Goal: Navigation & Orientation: Find specific page/section

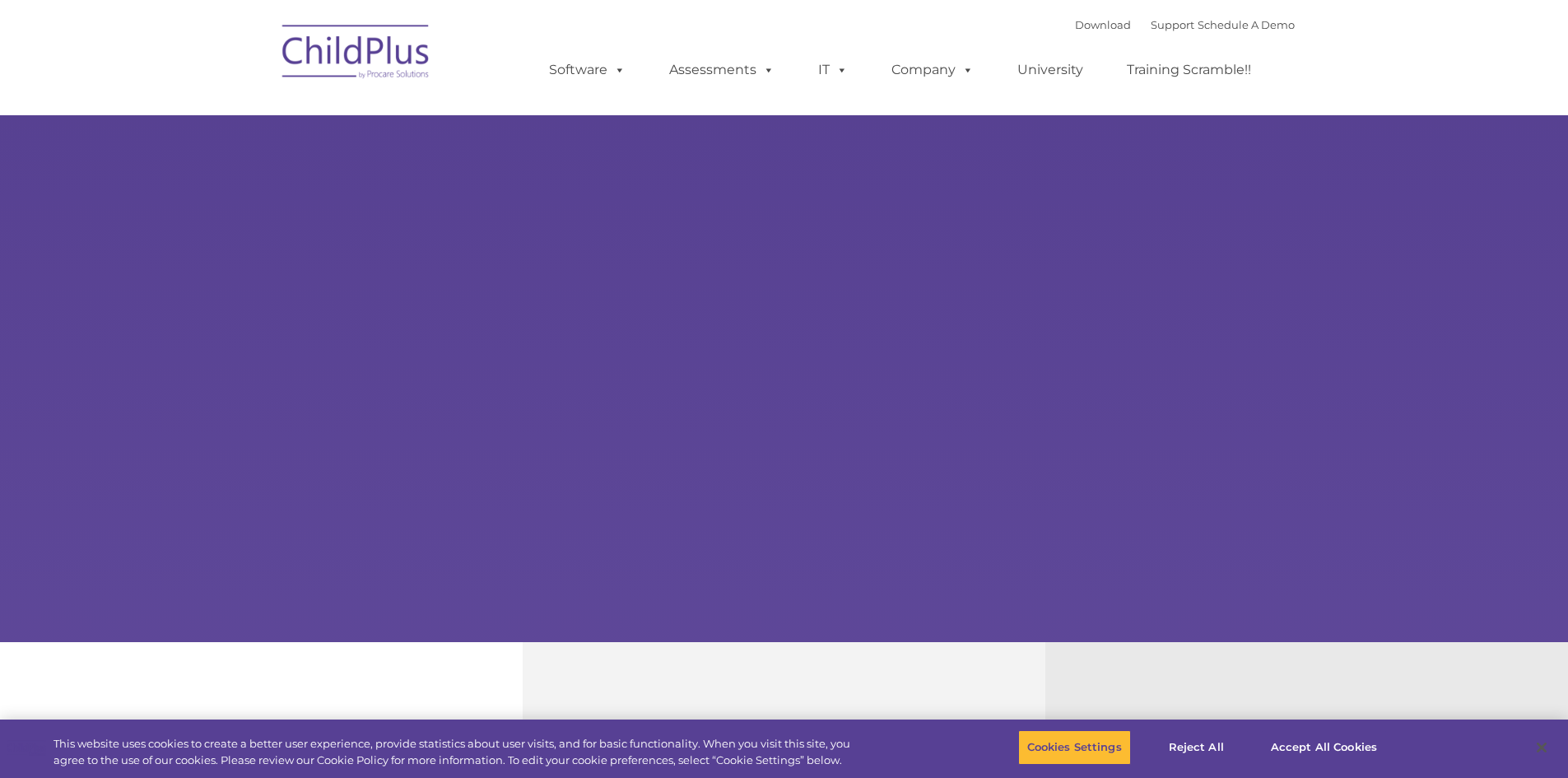
type input ""
select select "MEDIUM"
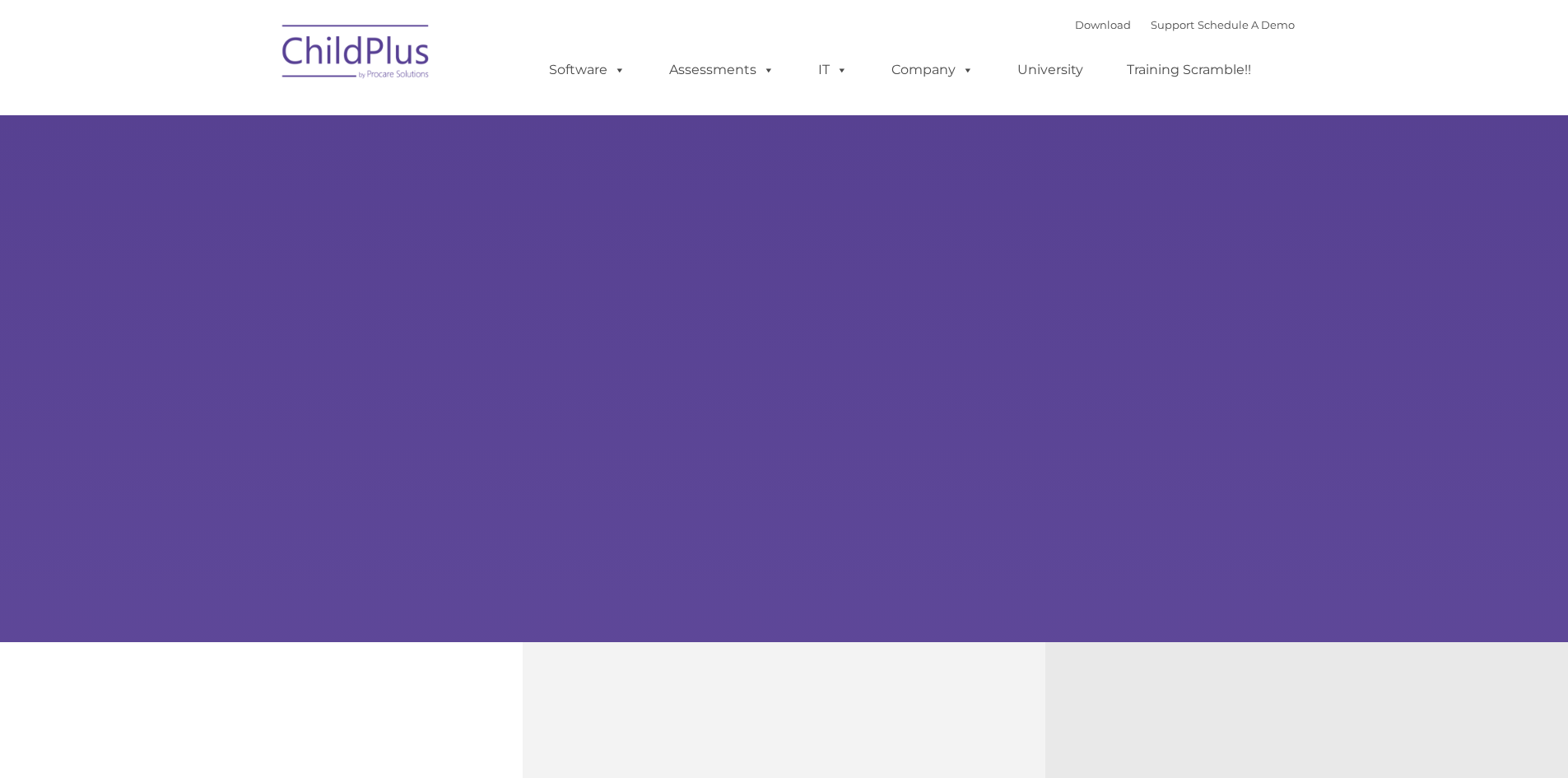
type input ""
select select "MEDIUM"
type input ""
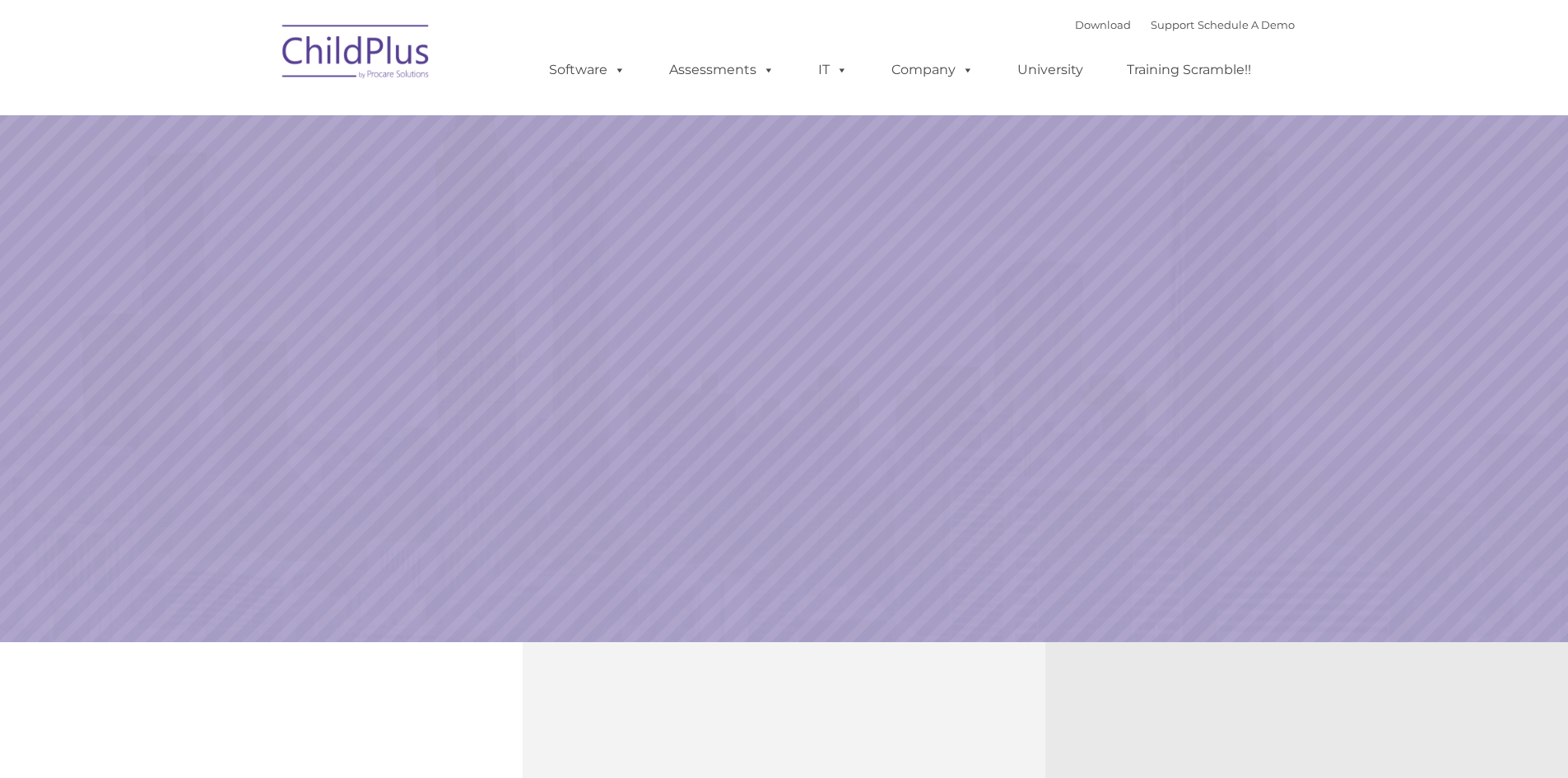
select select "MEDIUM"
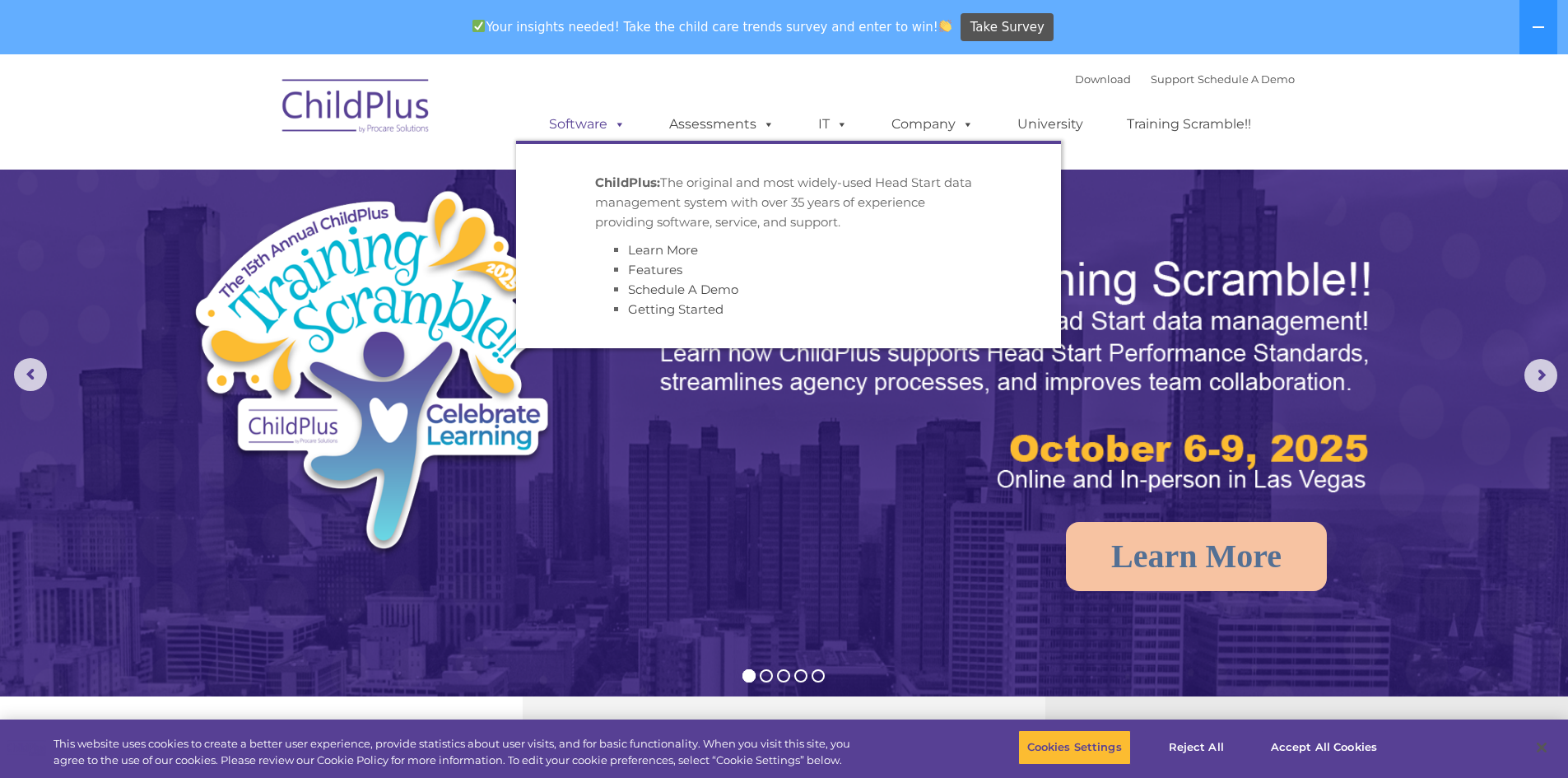
click at [622, 126] on span at bounding box center [617, 123] width 18 height 16
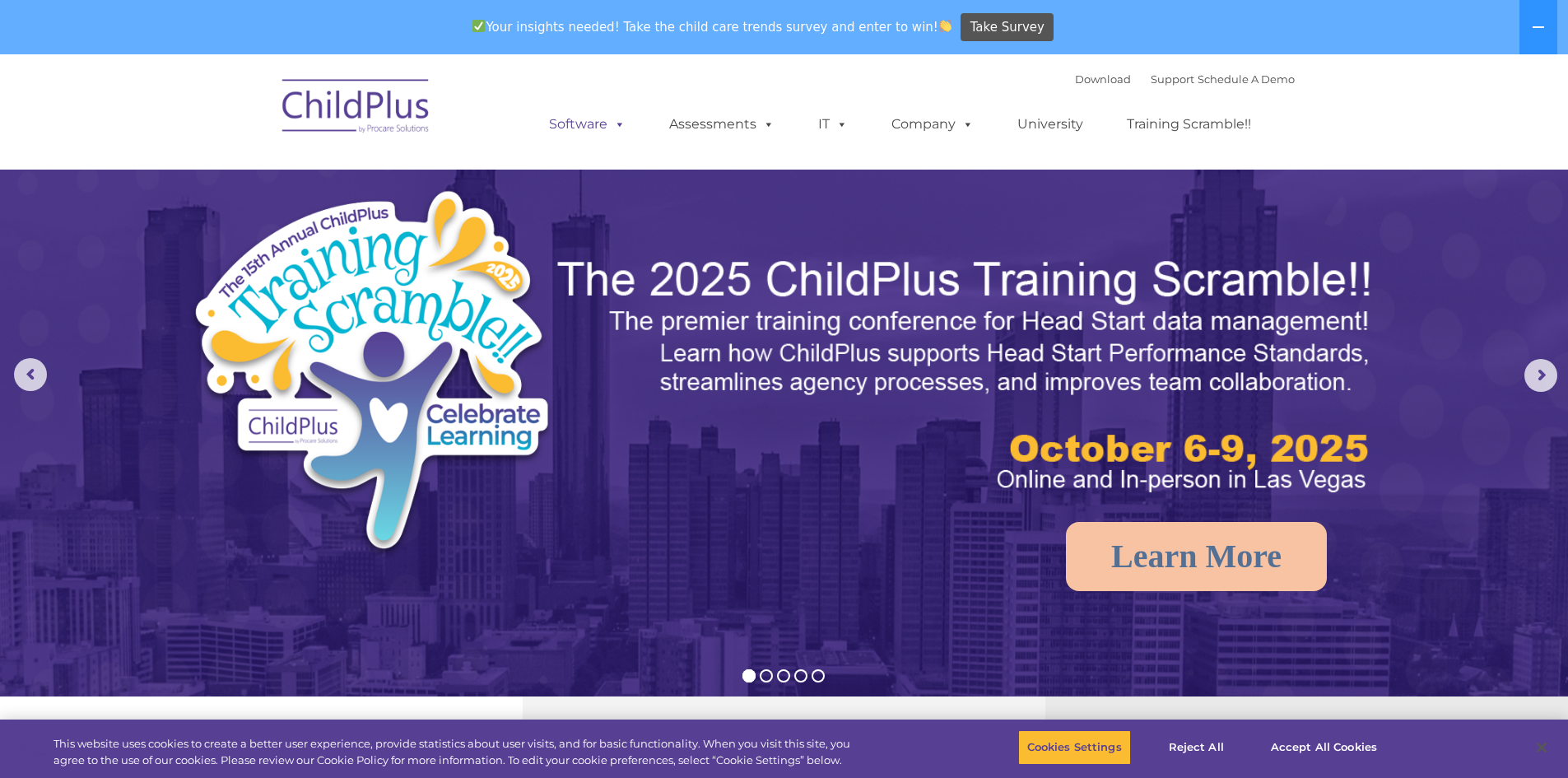
click at [622, 126] on span at bounding box center [617, 123] width 18 height 16
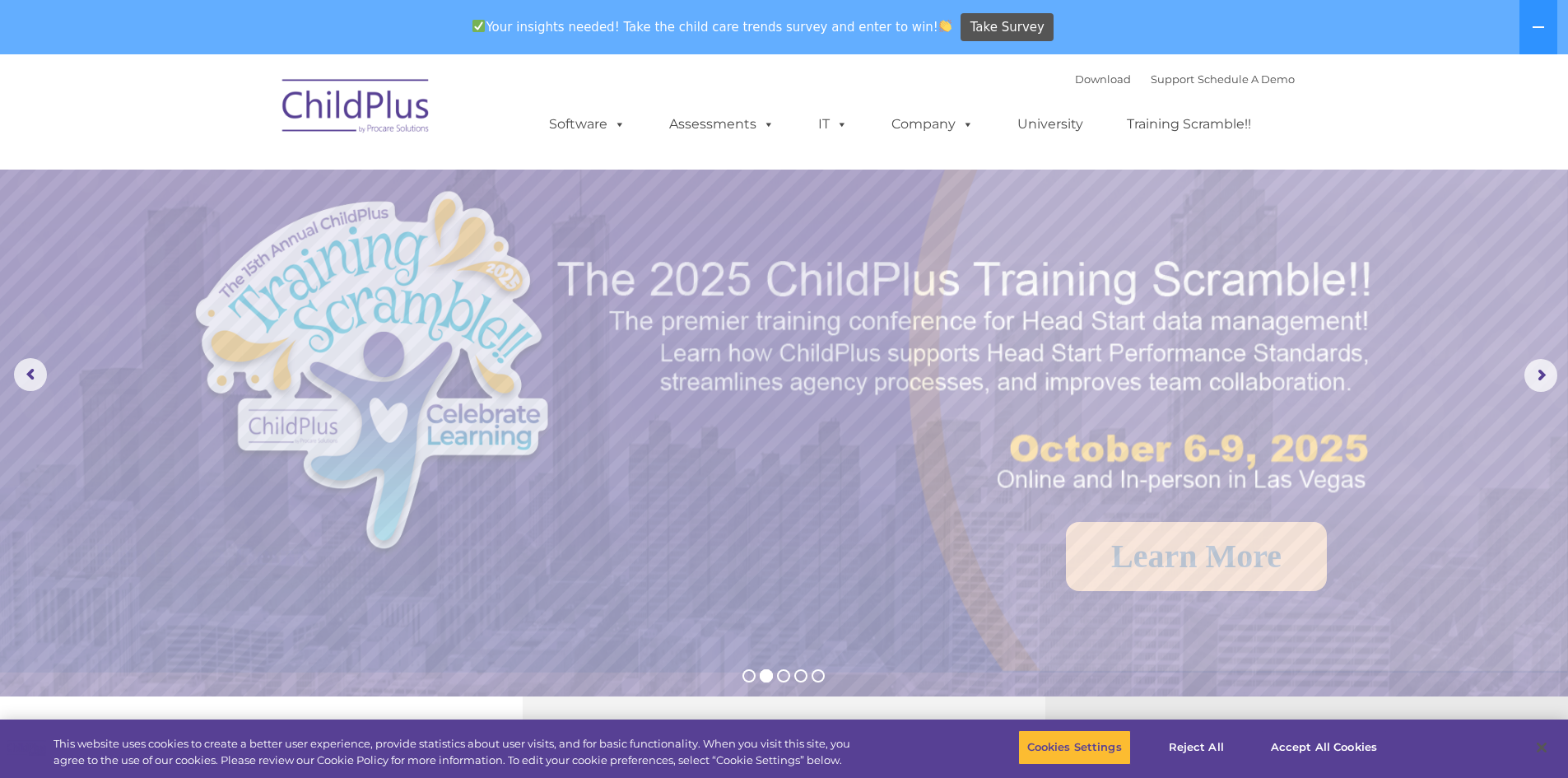
click at [404, 109] on img at bounding box center [356, 109] width 164 height 82
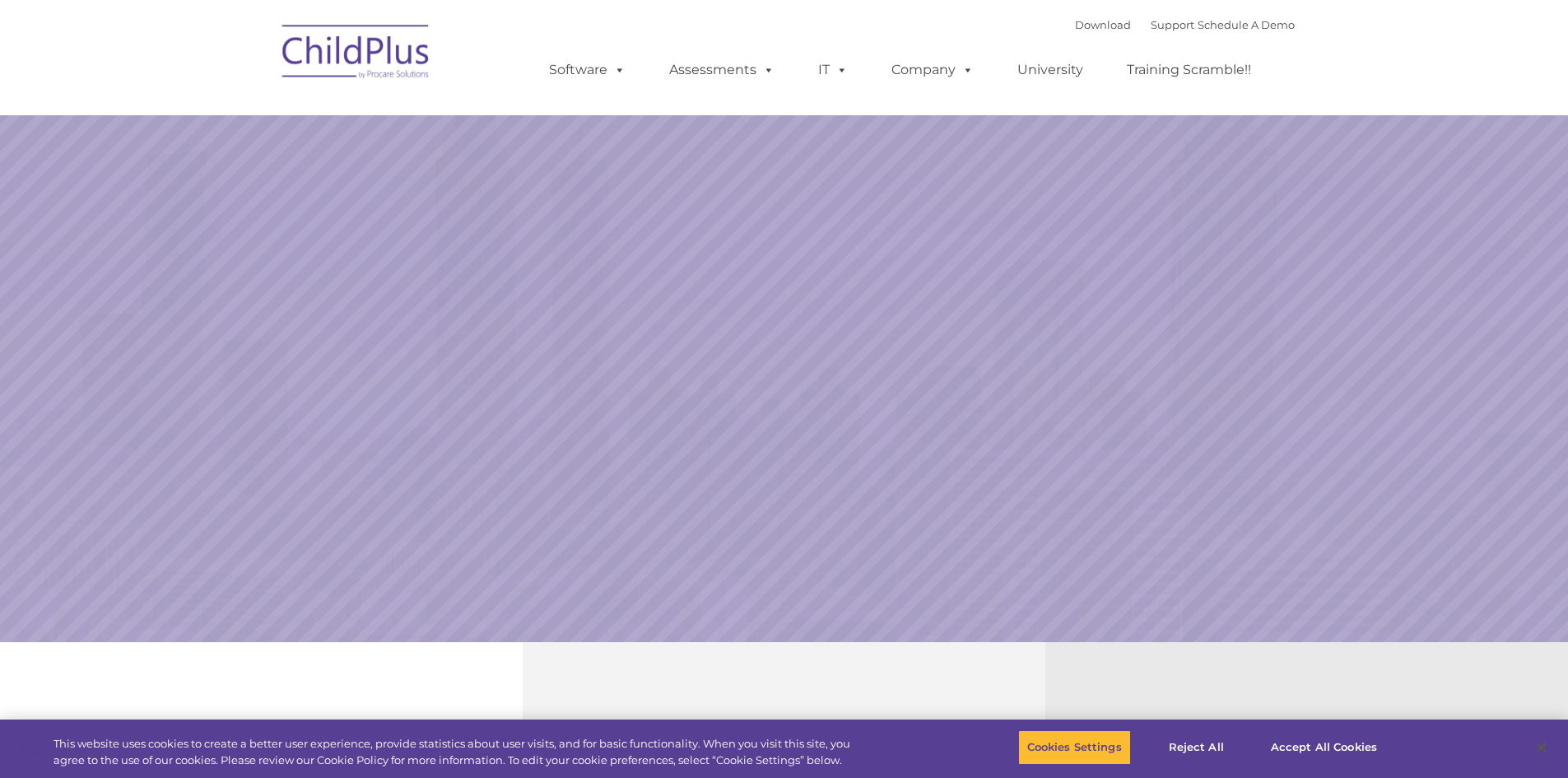
select select "MEDIUM"
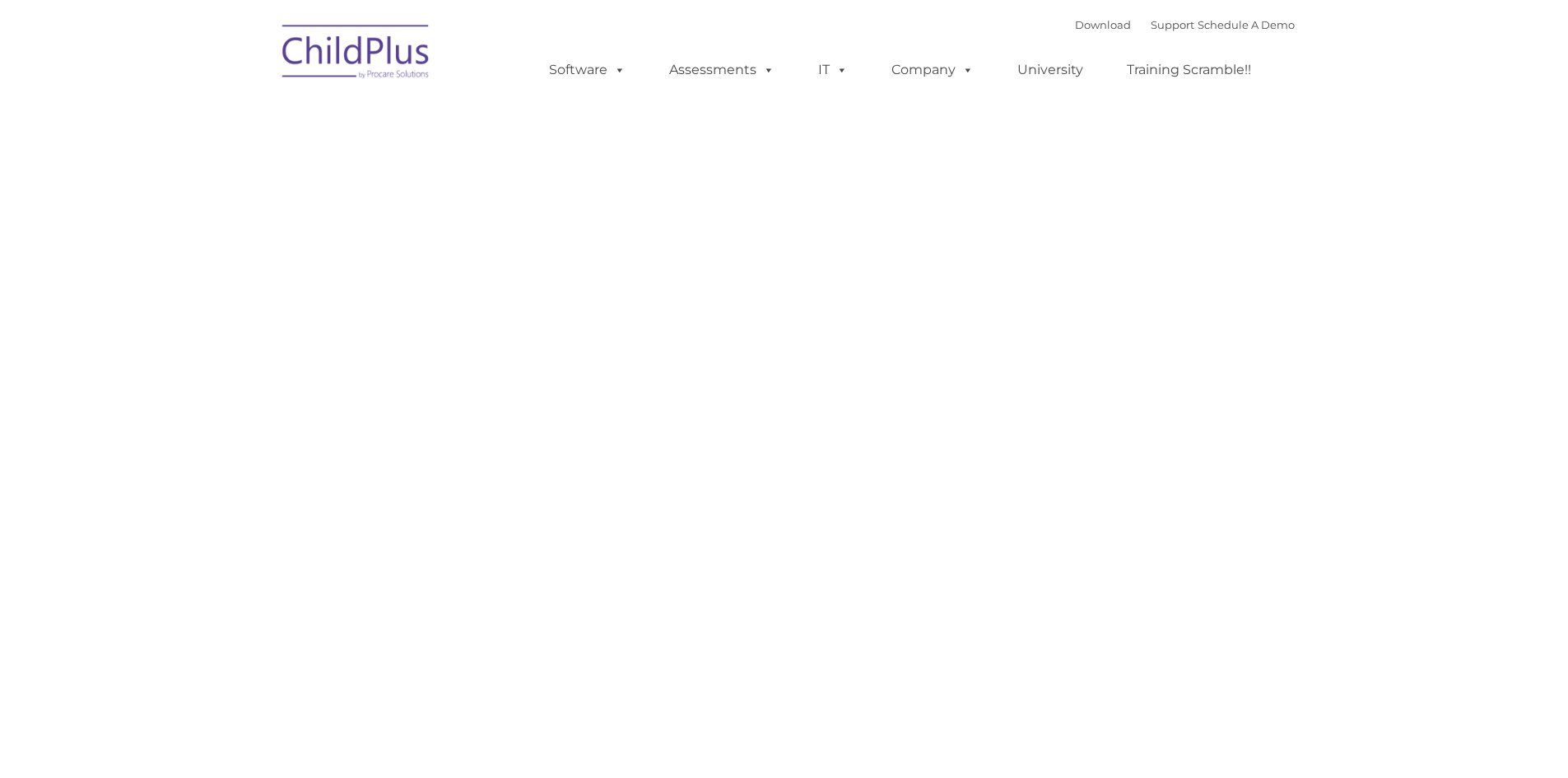
type input ""
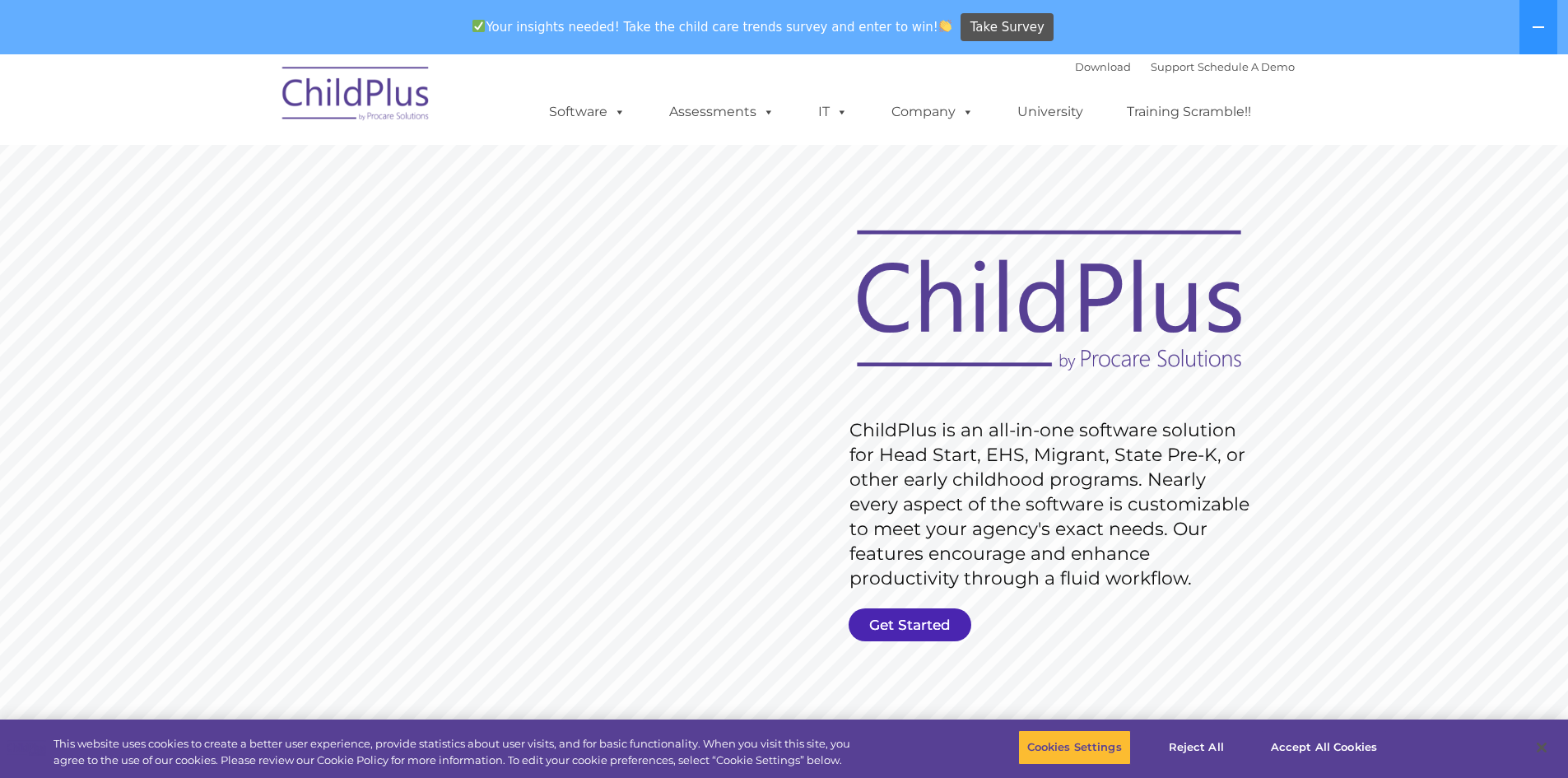
click at [863, 628] on link "Get Started" at bounding box center [910, 625] width 122 height 33
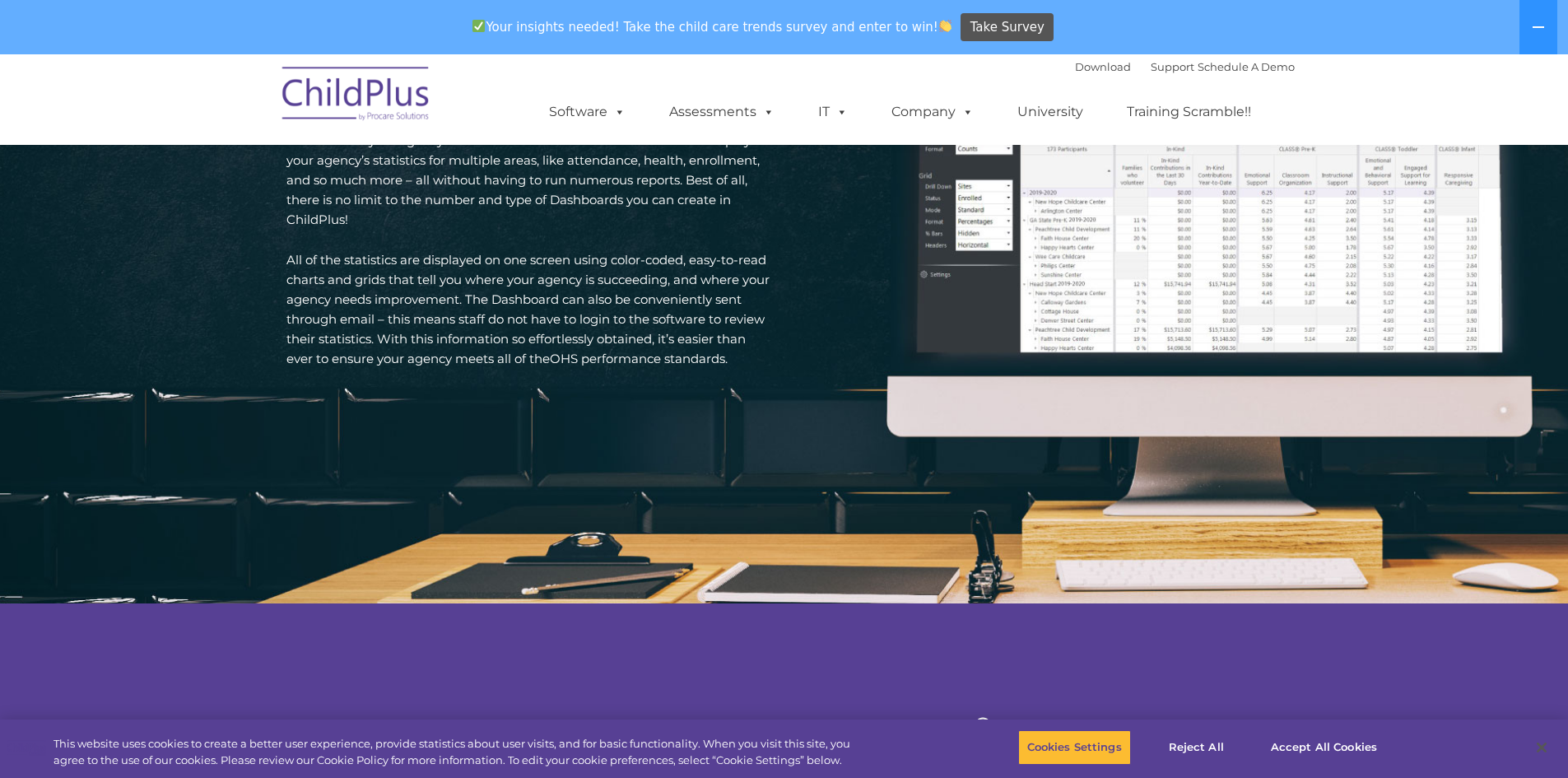
scroll to position [2483, 0]
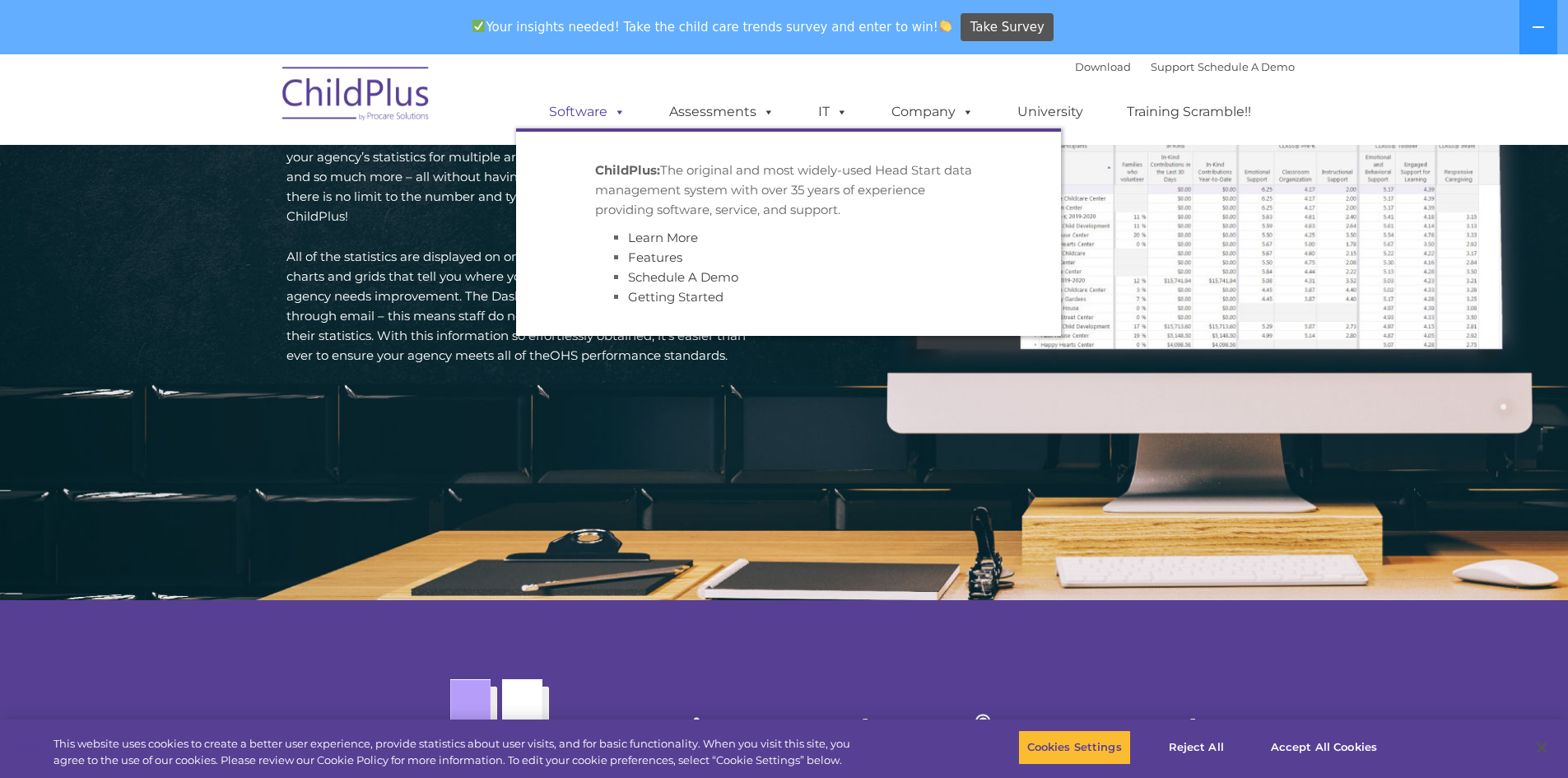
click at [586, 112] on link "Software" at bounding box center [588, 112] width 110 height 33
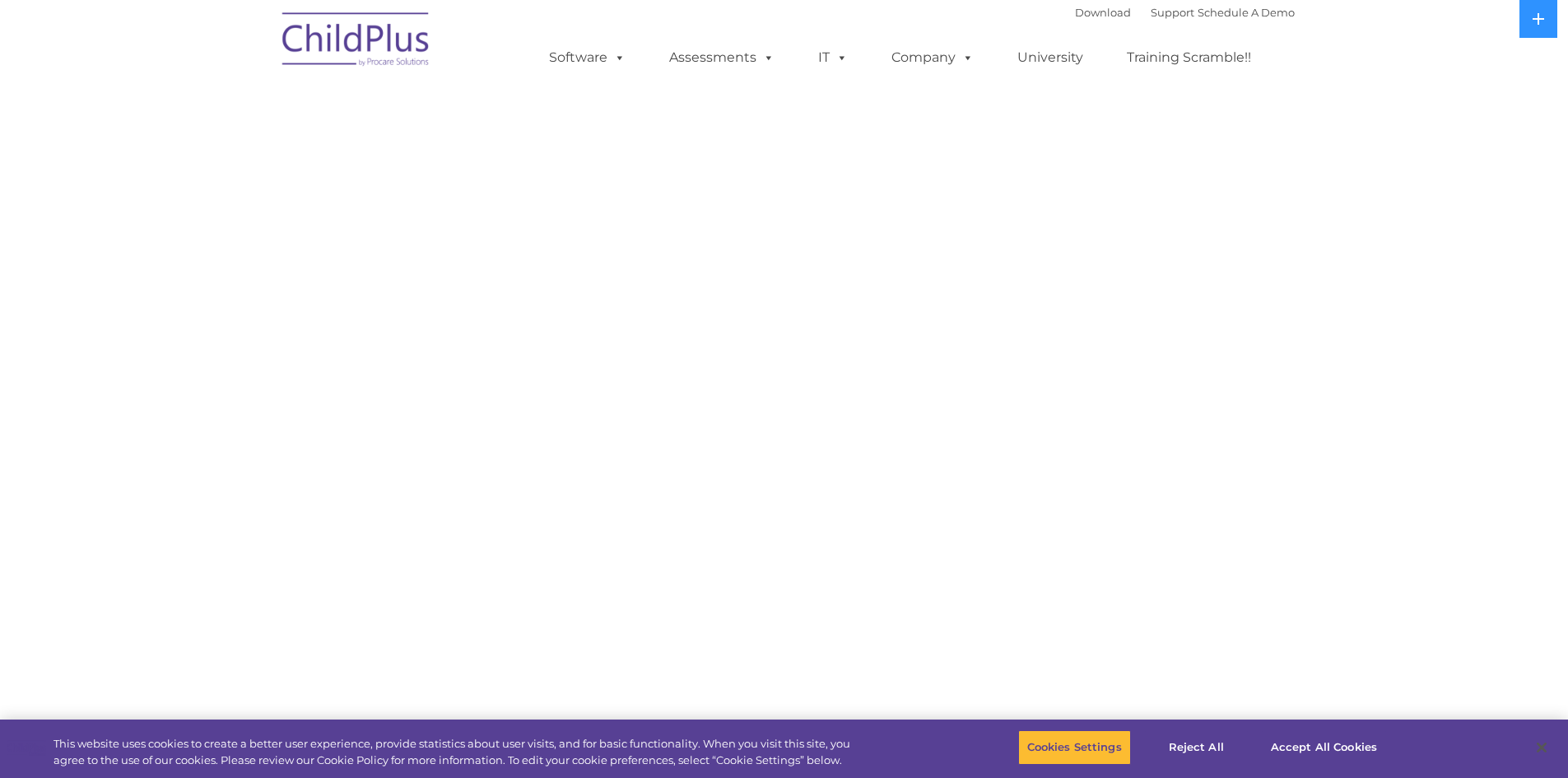
select select "MEDIUM"
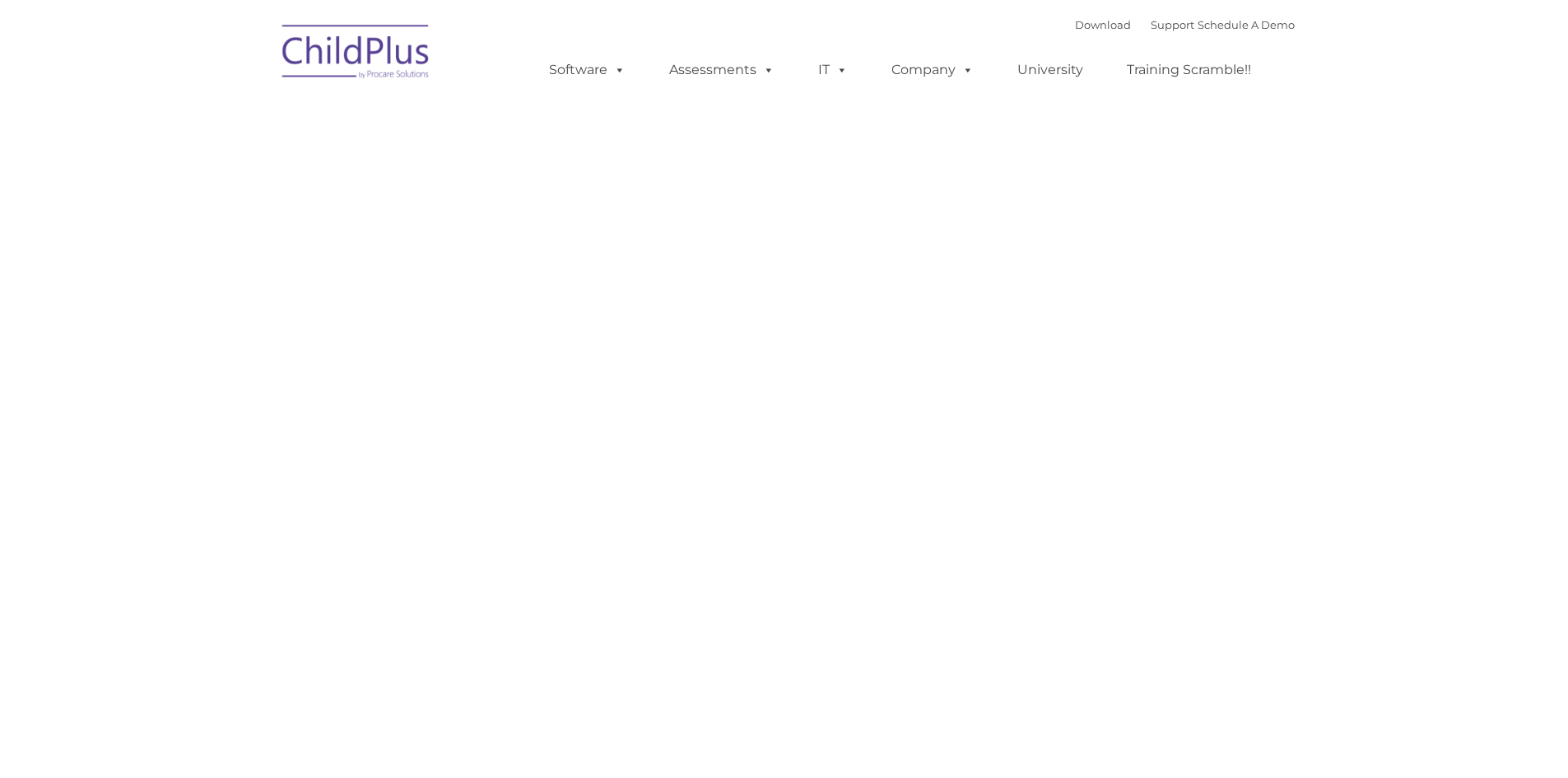
type input ""
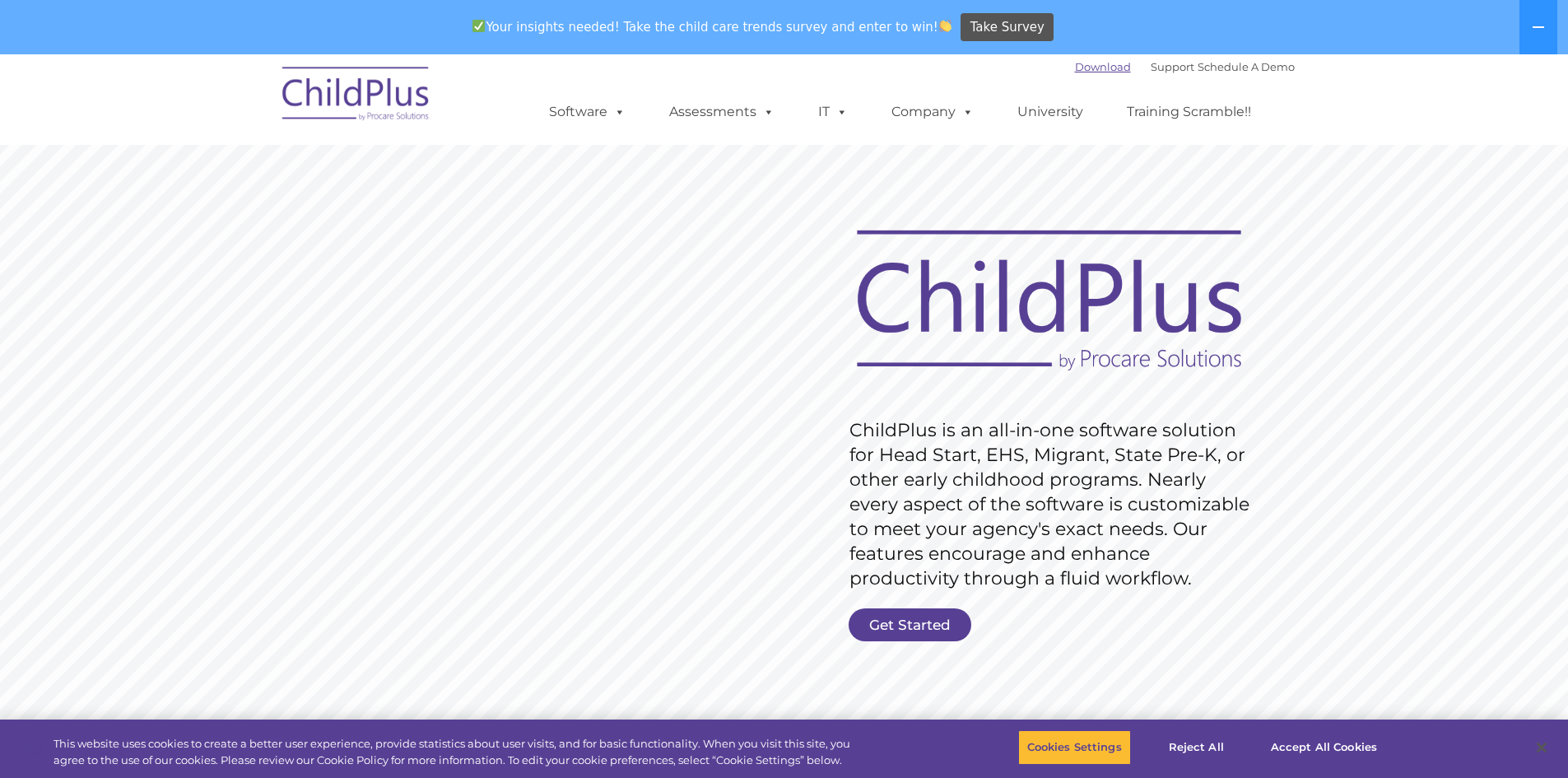
click at [1075, 63] on link "Download" at bounding box center [1103, 67] width 56 height 13
